Goal: Task Accomplishment & Management: Use online tool/utility

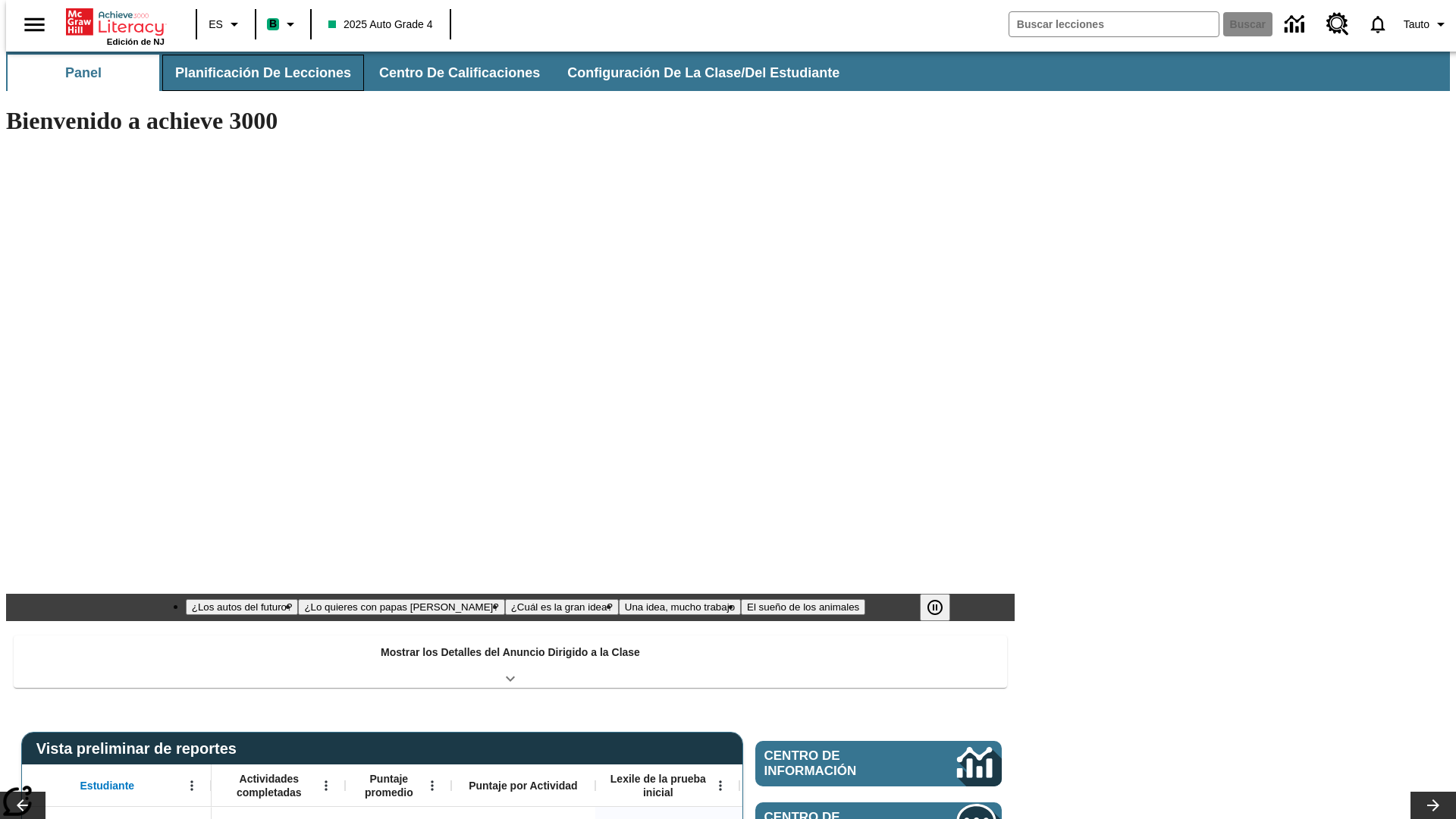
click at [254, 73] on span "Planificación de lecciones" at bounding box center [262, 73] width 176 height 17
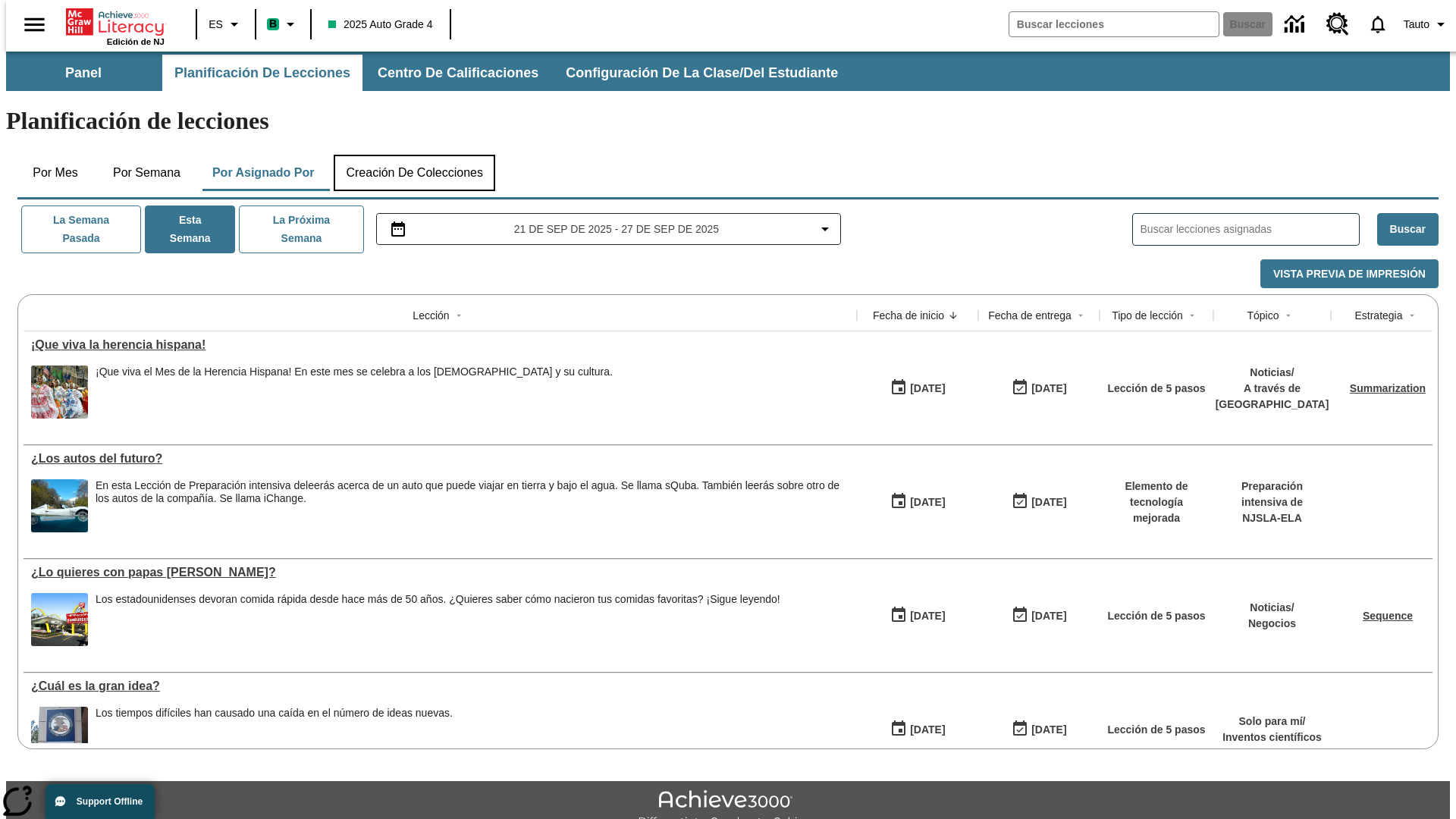
click at [414, 154] on button "Creación de colecciones" at bounding box center [414, 173] width 161 height 37
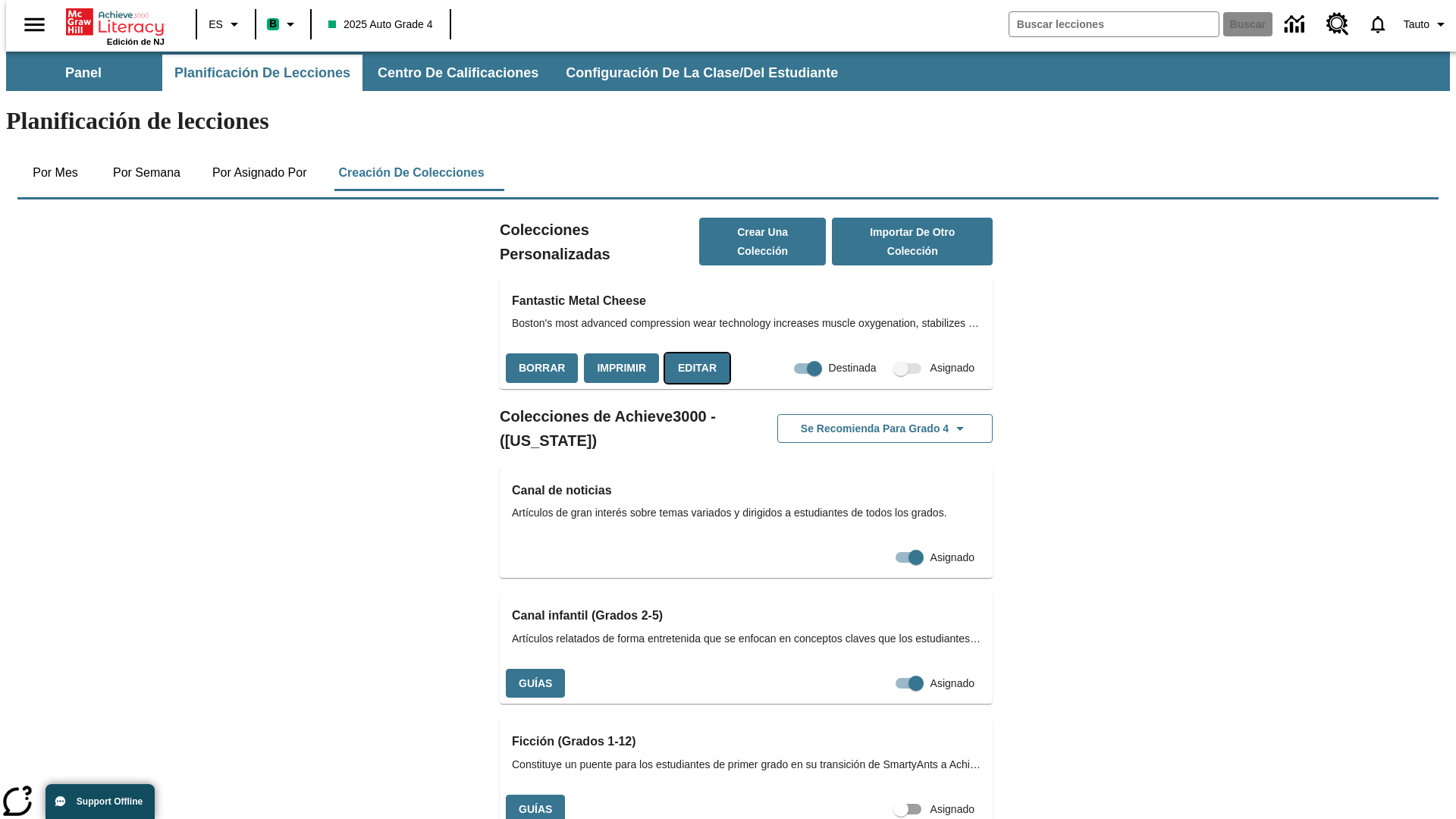
click at [692, 354] on button "Editar" at bounding box center [697, 368] width 65 height 30
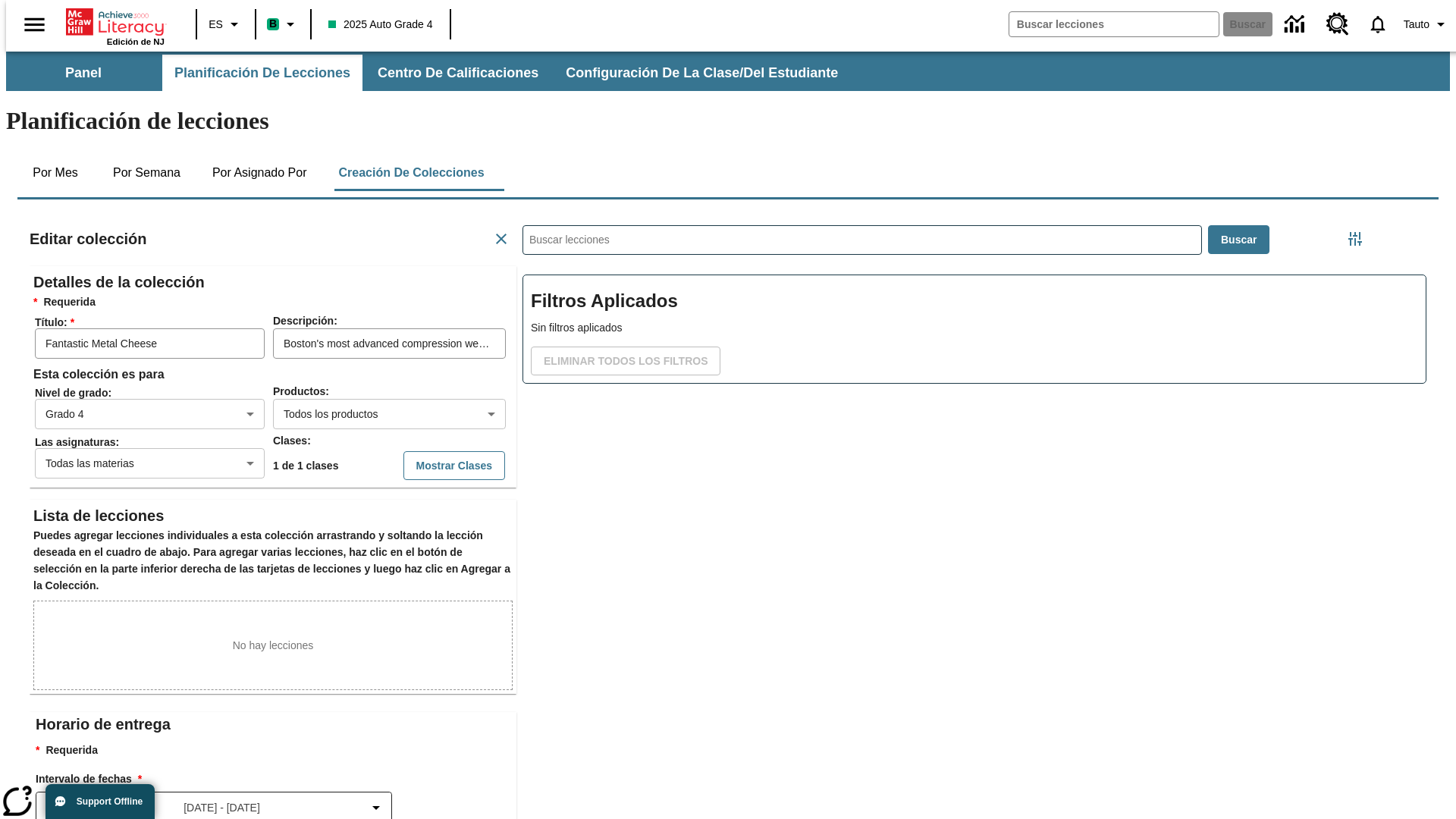
scroll to position [1, 1]
click at [365, 359] on body "Saltar al contenido principal Edición de NJ ES B 2025 Auto Grade 4 Buscar 0 Tau…" at bounding box center [728, 527] width 1444 height 951
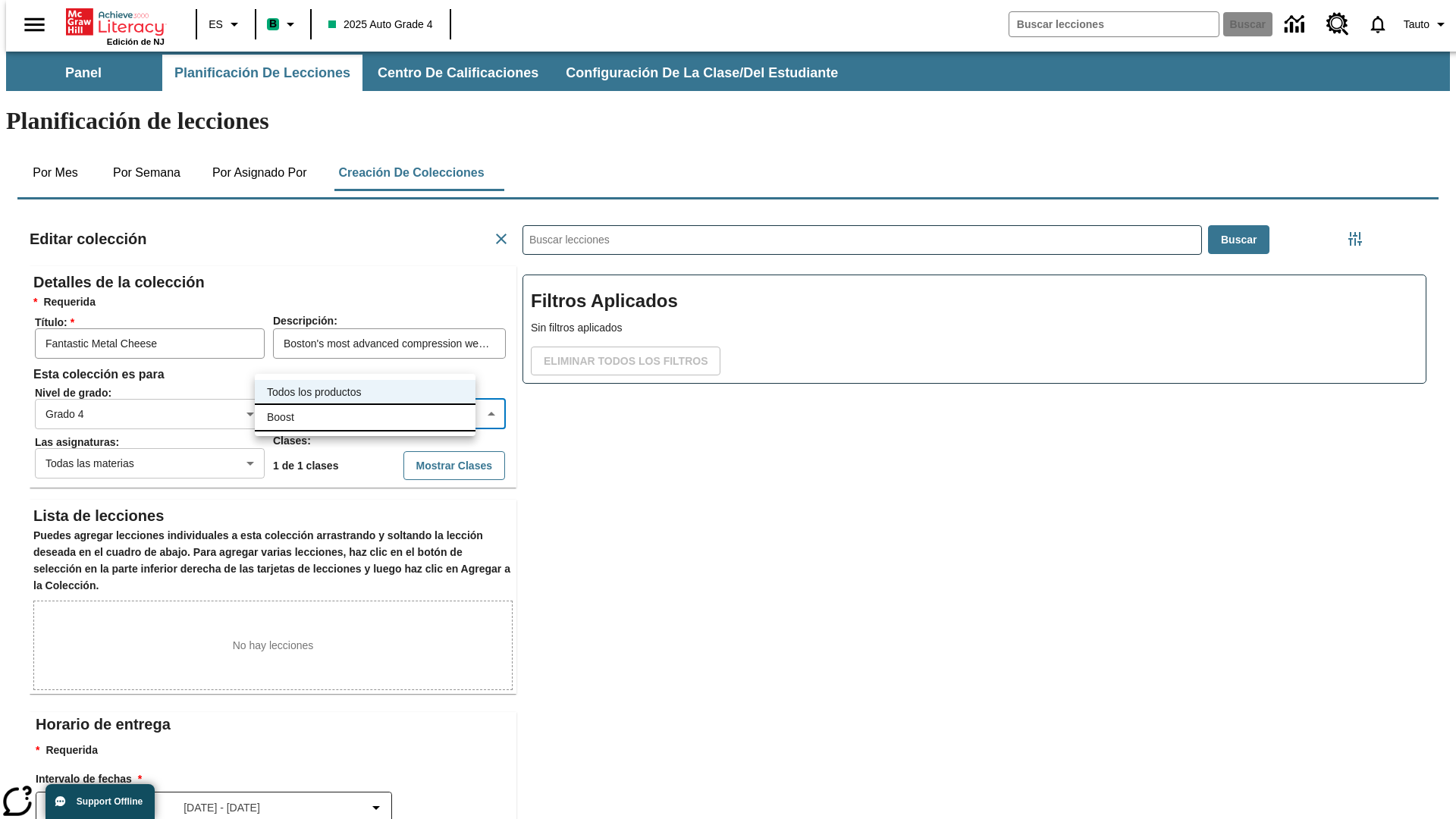
click at [365, 417] on li "Boost" at bounding box center [365, 417] width 220 height 25
type input "12"
